Goal: Check status: Check status

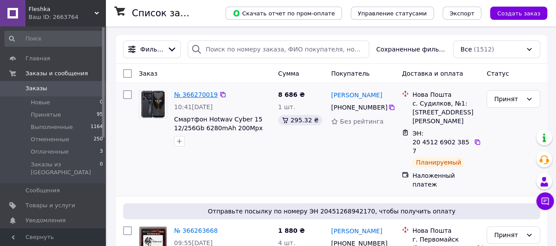
click at [202, 96] on link "№ 366270019" at bounding box center [195, 94] width 43 height 7
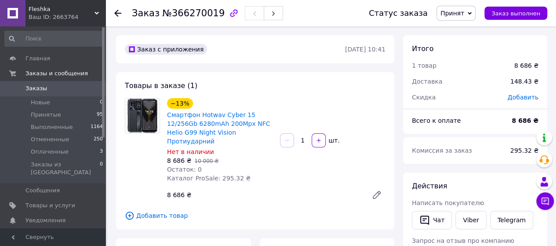
click at [61, 84] on link "Заказы 0" at bounding box center [54, 88] width 108 height 15
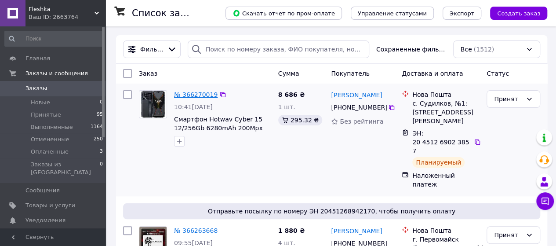
click at [205, 94] on link "№ 366270019" at bounding box center [195, 94] width 43 height 7
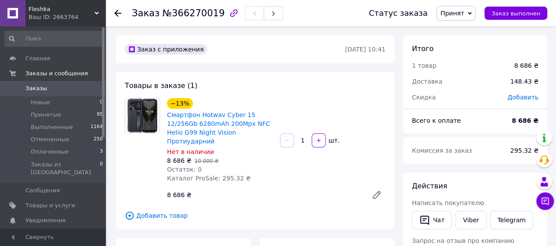
click at [70, 89] on span "Заказы" at bounding box center [53, 88] width 56 height 8
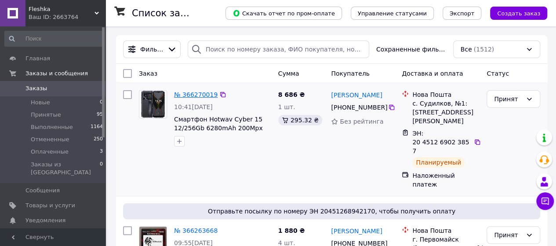
click at [197, 94] on link "№ 366270019" at bounding box center [195, 94] width 43 height 7
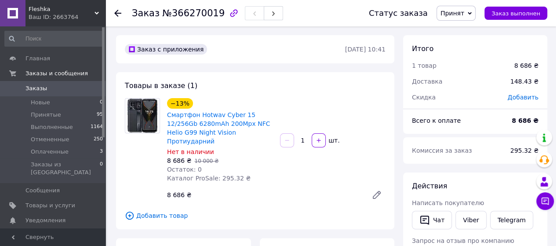
click at [49, 88] on span "Заказы" at bounding box center [53, 88] width 56 height 8
